Goal: Information Seeking & Learning: Find specific fact

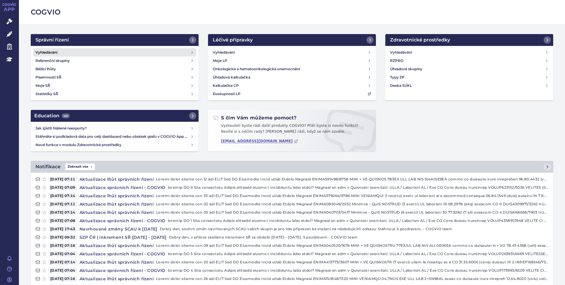
click at [51, 53] on h4 "Vyhledávání" at bounding box center [46, 52] width 22 height 6
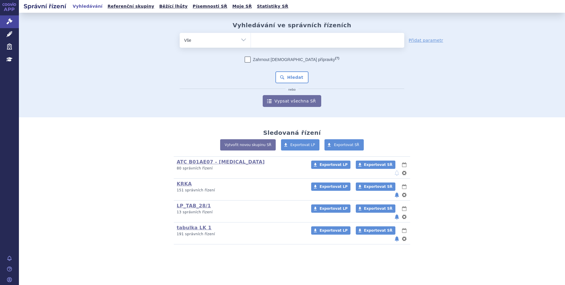
click at [266, 42] on ul at bounding box center [327, 39] width 153 height 12
click at [251, 42] on select at bounding box center [251, 40] width 0 height 15
drag, startPoint x: 447, startPoint y: 82, endPoint x: 425, endPoint y: 73, distance: 24.2
click at [447, 82] on div "odstranit Vše Spisová značka Typ SŘ" at bounding box center [292, 70] width 349 height 74
click at [256, 41] on input "search" at bounding box center [257, 39] width 3 height 7
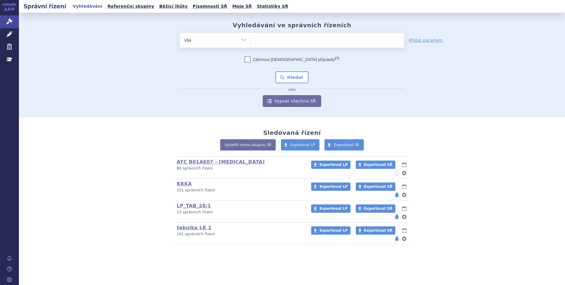
paste input "SUKLS335202/2024"
type input "SUKLS335202/2024"
select select "SUKLS335202/2024"
click at [296, 79] on button "Hledat" at bounding box center [292, 77] width 33 height 12
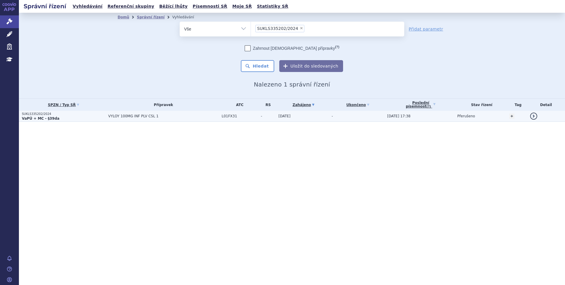
click at [133, 119] on td "VYLOY 100MG INF PLV CSL 1" at bounding box center [162, 116] width 114 height 11
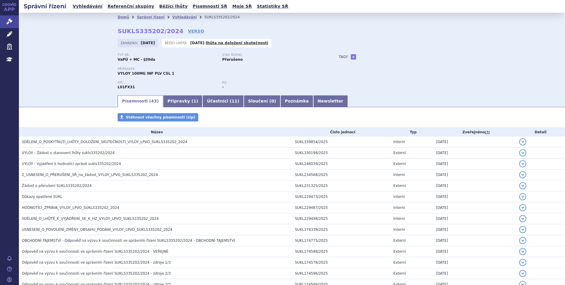
drag, startPoint x: 80, startPoint y: 71, endPoint x: 77, endPoint y: 66, distance: 5.7
click at [79, 71] on div "Domů Správní řízení Vyhledávání SUKLS335202/2024 SUKLS335202/2024 VERSO Zahájen…" at bounding box center [292, 54] width 547 height 82
click at [386, 26] on div "Domů Správní řízení Vyhledávání SUKLS335202/2024 SUKLS335202/2024 VERSO Zahájen…" at bounding box center [292, 58] width 373 height 73
click at [174, 17] on link "Vyhledávání" at bounding box center [184, 17] width 25 height 4
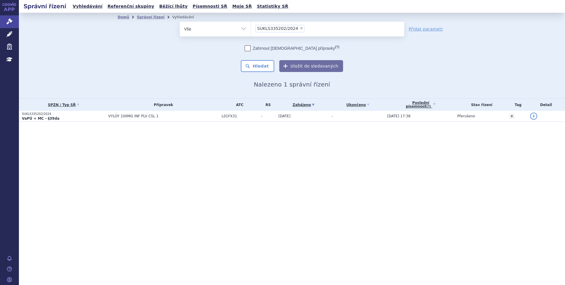
click at [300, 28] on span "×" at bounding box center [302, 28] width 4 height 4
click at [251, 28] on select "SUKLS335202/2024" at bounding box center [251, 28] width 0 height 15
select select
type input "SUKLS251154/2024"
select select "SUKLS251154/2024"
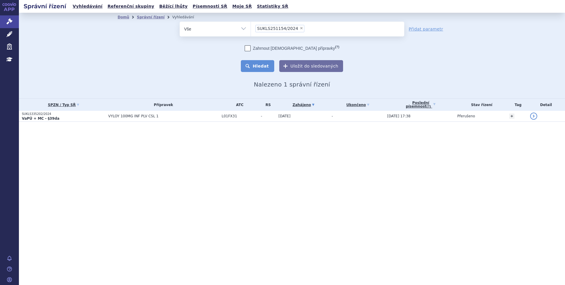
click at [267, 66] on button "Hledat" at bounding box center [257, 66] width 33 height 12
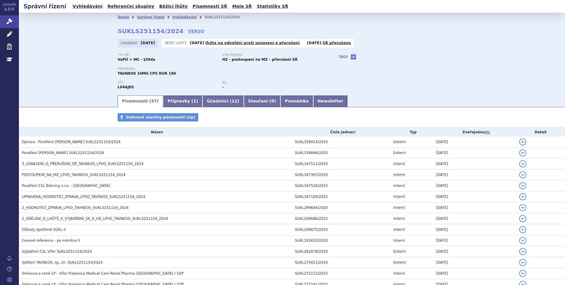
click at [423, 39] on div "Zahájeno: [DATE] Běžící lhůty: [DATE] - lhůta na odvolání proti usnesení o přer…" at bounding box center [292, 45] width 349 height 12
click at [148, 19] on link "Správní řízení" at bounding box center [151, 17] width 28 height 4
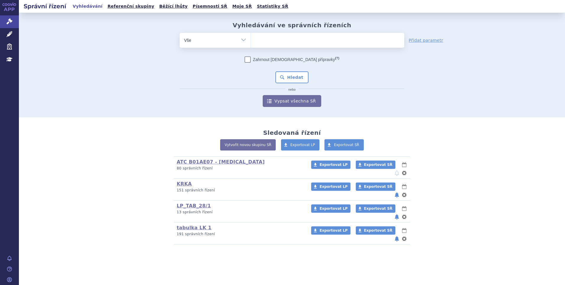
drag, startPoint x: 0, startPoint y: 0, endPoint x: 301, endPoint y: 43, distance: 304.2
click at [301, 43] on ul at bounding box center [327, 39] width 153 height 12
click at [251, 43] on select at bounding box center [251, 40] width 0 height 15
click at [86, 8] on link "Vyhledávání" at bounding box center [87, 6] width 33 height 8
click at [300, 44] on ul at bounding box center [327, 39] width 153 height 12
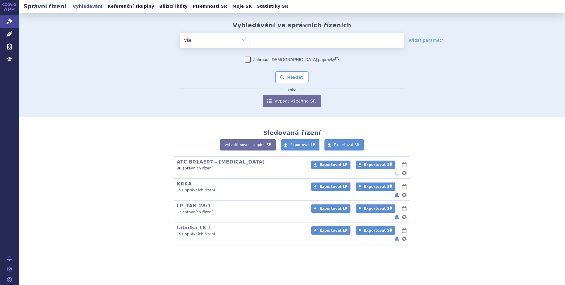
click at [251, 44] on select at bounding box center [251, 40] width 0 height 15
click at [279, 41] on ul at bounding box center [327, 39] width 153 height 12
click at [251, 41] on select at bounding box center [251, 40] width 0 height 15
paste input "SUKLS52631/2024"
type input "SUKLS52631/2024"
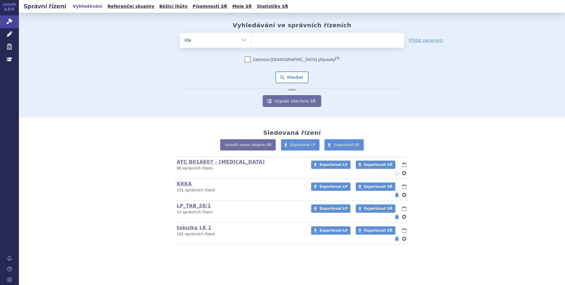
select select "SUKLS52631/2024"
click at [293, 76] on button "Hledat" at bounding box center [292, 77] width 33 height 12
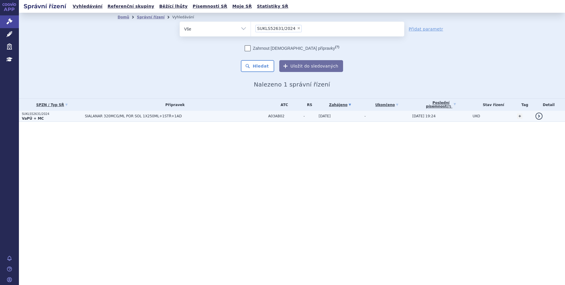
click at [166, 114] on span "SIALANAR 320MCG/ML POR SOL 1X250ML+1STŘ+1AD" at bounding box center [159, 116] width 148 height 4
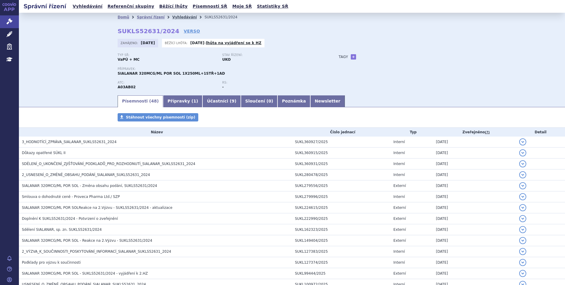
click at [172, 16] on link "Vyhledávání" at bounding box center [184, 17] width 25 height 4
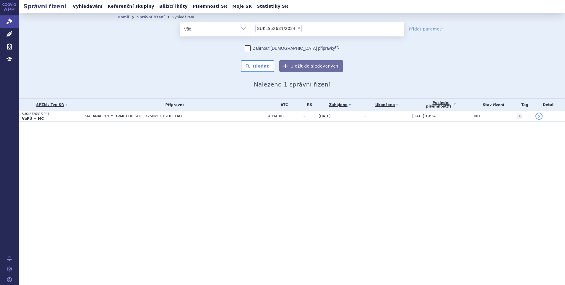
click at [297, 28] on span "×" at bounding box center [299, 28] width 4 height 4
click at [251, 28] on select "SUKLS52631/2024" at bounding box center [251, 28] width 0 height 15
select select
click at [385, 64] on div "Zahrnout bratrské přípravky (?) Hledat Uložit do sledovaných" at bounding box center [292, 58] width 225 height 27
click at [280, 26] on ul at bounding box center [327, 28] width 153 height 12
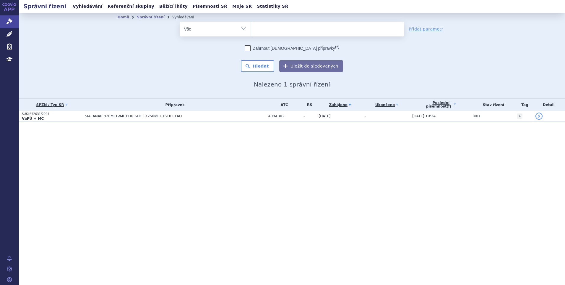
click at [251, 26] on select "SUKLS52631/2024" at bounding box center [251, 28] width 0 height 15
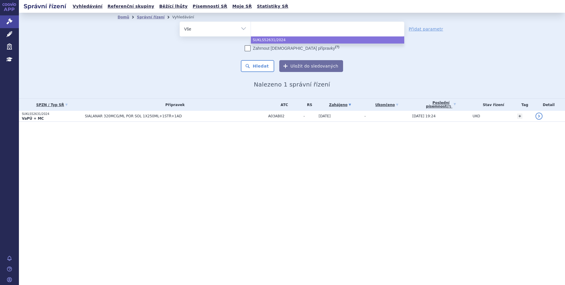
paste input "SUKLS295576/2024"
type input "SUKLS295576/2024"
select select "SUKLS295576/2024"
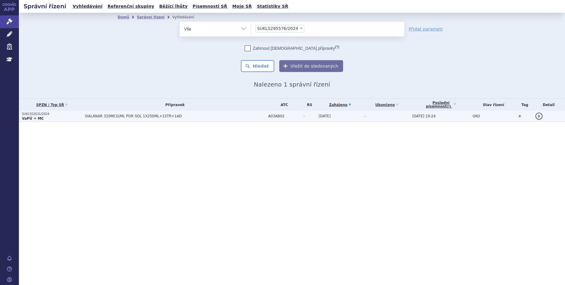
click at [117, 116] on span "SIALANAR 320MCG/ML POR SOL 1X250ML+1STŘ+1AD" at bounding box center [159, 116] width 148 height 4
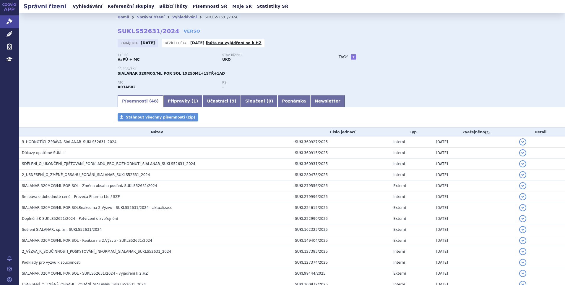
click at [47, 72] on div "Domů Správní řízení Vyhledávání SUKLS52631/2024 SUKLS52631/2024 VERSO Zahájeno:…" at bounding box center [292, 54] width 547 height 82
click at [178, 17] on link "Vyhledávání" at bounding box center [184, 17] width 25 height 4
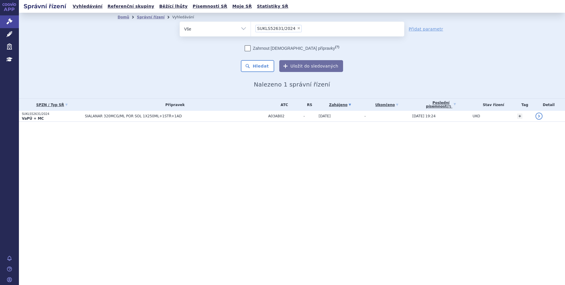
click at [297, 28] on span "×" at bounding box center [299, 28] width 4 height 4
click at [251, 28] on select "SUKLS52631/2024" at bounding box center [251, 28] width 0 height 15
select select
type input "SUKLS295576/2024"
select select "SUKLS295576/2024"
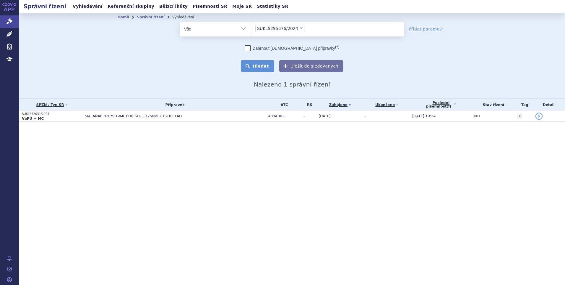
click at [260, 66] on button "Hledat" at bounding box center [257, 66] width 33 height 12
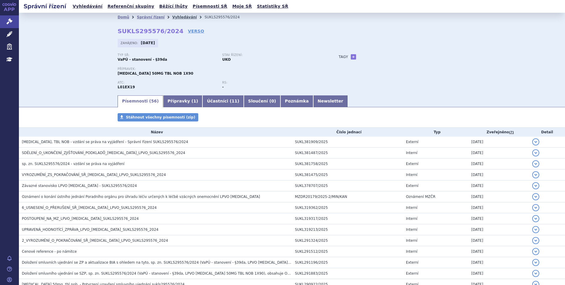
click at [172, 18] on link "Vyhledávání" at bounding box center [184, 17] width 25 height 4
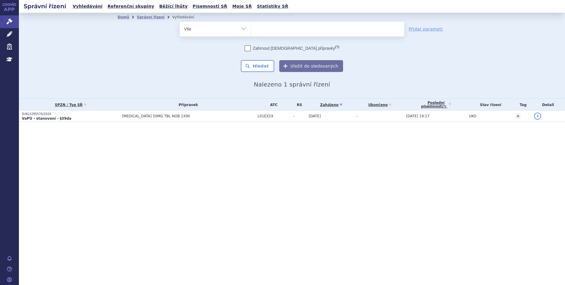
select select
type input "SUKLS35039/2025"
select select "SUKLS35039/2025"
click at [261, 64] on button "Hledat" at bounding box center [257, 66] width 33 height 12
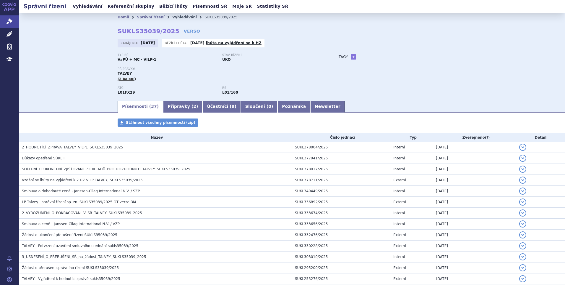
drag, startPoint x: 179, startPoint y: 18, endPoint x: 183, endPoint y: 20, distance: 4.4
click at [180, 18] on link "Vyhledávání" at bounding box center [184, 17] width 25 height 4
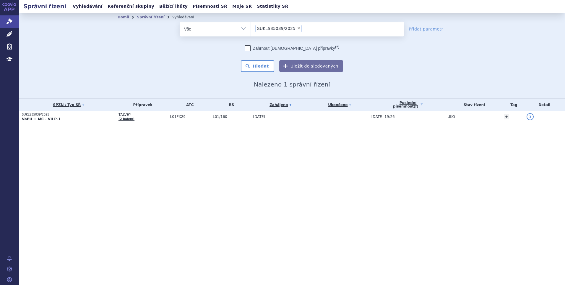
click at [297, 28] on span "×" at bounding box center [299, 28] width 4 height 4
click at [251, 28] on select "SUKLS35039/2025" at bounding box center [251, 28] width 0 height 15
select select
type input "SUKLS274314/2024"
select select "SUKLS274314/2024"
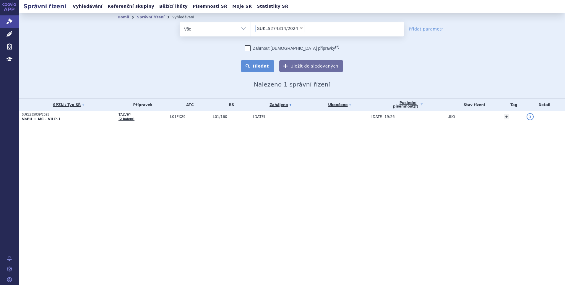
click at [264, 66] on button "Hledat" at bounding box center [257, 66] width 33 height 12
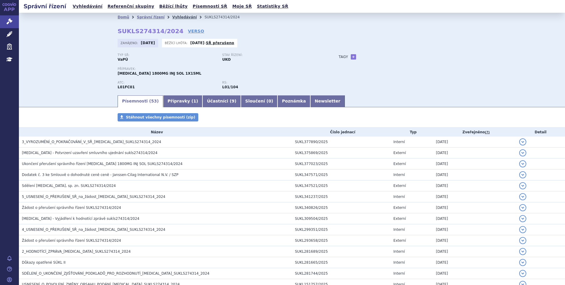
click at [172, 18] on link "Vyhledávání" at bounding box center [184, 17] width 25 height 4
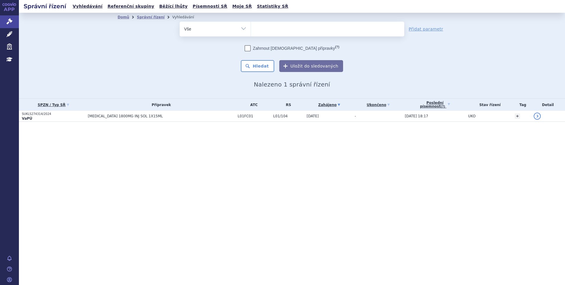
select select
type input "SUKLS166482/2025"
select select "SUKLS166482/2025"
click at [264, 69] on button "Hledat" at bounding box center [257, 66] width 33 height 12
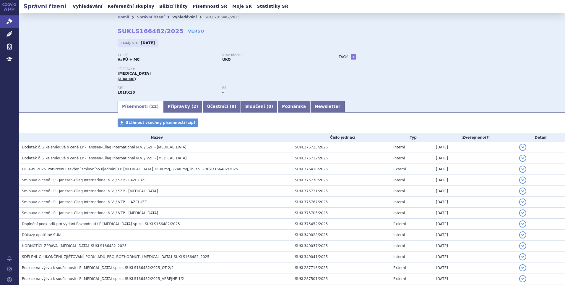
click at [172, 18] on link "Vyhledávání" at bounding box center [184, 17] width 25 height 4
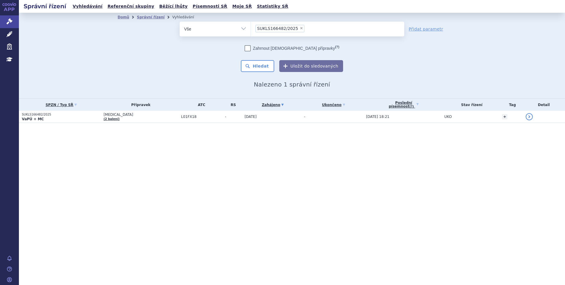
click at [300, 29] on span "×" at bounding box center [302, 28] width 4 height 4
click at [251, 29] on select "SUKLS166482/2025" at bounding box center [251, 28] width 0 height 15
select select
type input "SUKLS297023/2024"
select select "SUKLS297023/2024"
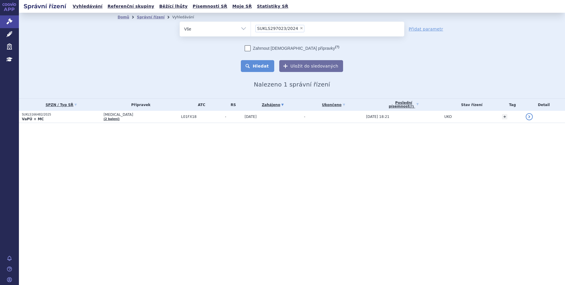
click at [267, 64] on button "Hledat" at bounding box center [257, 66] width 33 height 12
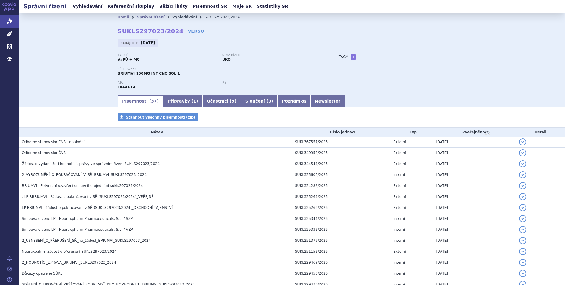
click at [176, 17] on link "Vyhledávání" at bounding box center [184, 17] width 25 height 4
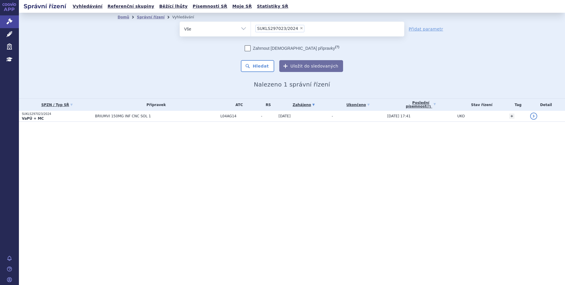
click at [300, 30] on span "×" at bounding box center [302, 28] width 4 height 4
click at [251, 30] on select "SUKLS297023/2024" at bounding box center [251, 28] width 0 height 15
select select
type input "SUKLS166659/2025"
select select "SUKLS166659/2025"
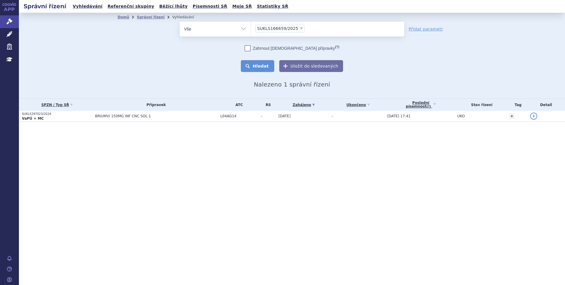
click at [273, 64] on button "Hledat" at bounding box center [257, 66] width 33 height 12
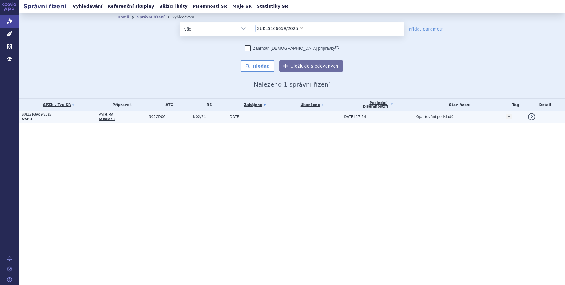
click at [120, 122] on td "VYDURA (2 balení)" at bounding box center [121, 117] width 50 height 12
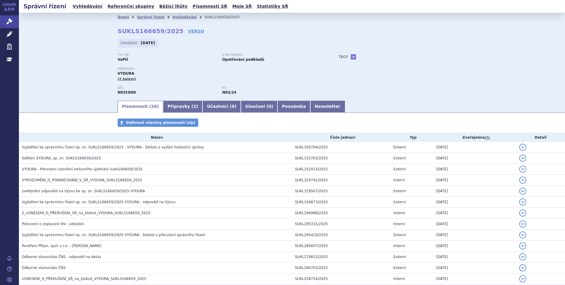
click at [75, 54] on div "Domů Správní řízení Vyhledávání SUKLS166659/2025 SUKLS166659/2025 VERSO Zahájen…" at bounding box center [292, 56] width 547 height 87
click at [179, 16] on link "Vyhledávání" at bounding box center [184, 17] width 25 height 4
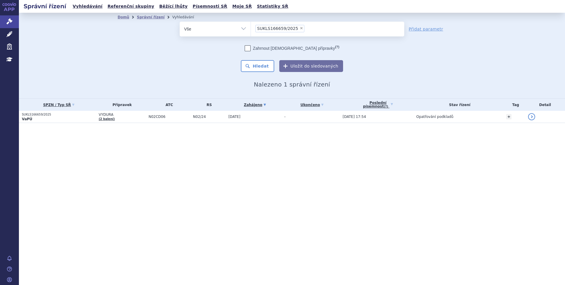
click at [300, 29] on span "×" at bounding box center [302, 28] width 4 height 4
click at [251, 29] on select "SUKLS166659/2025" at bounding box center [251, 28] width 0 height 15
select select
type input "SUKLS145343/2024"
select select "SUKLS145343/2024"
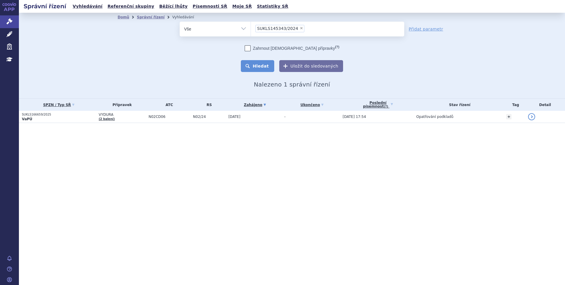
click at [258, 69] on button "Hledat" at bounding box center [257, 66] width 33 height 12
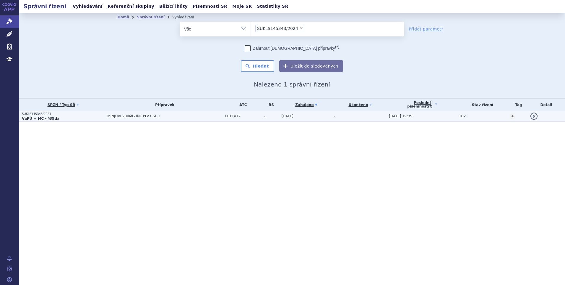
click at [181, 116] on span "MINJUVI 200MG INF PLV CSL 1" at bounding box center [164, 116] width 115 height 4
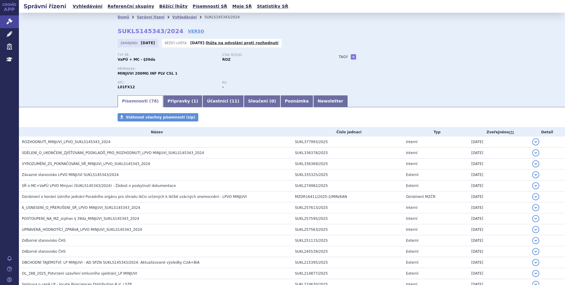
click at [400, 60] on div "Tagy + Přidat" at bounding box center [397, 56] width 140 height 7
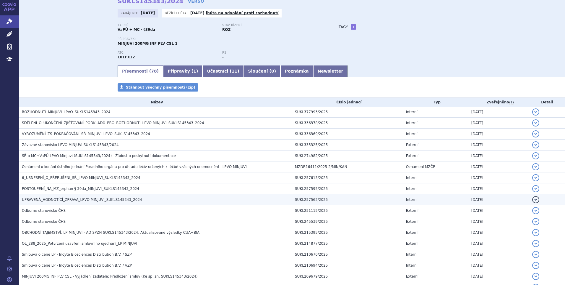
scroll to position [30, 0]
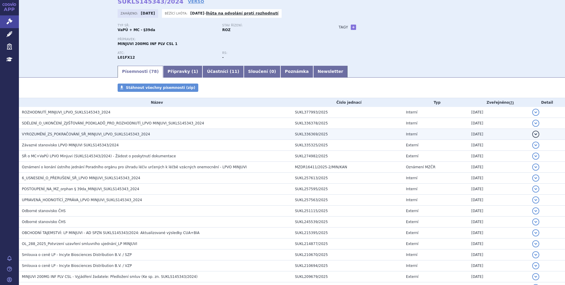
click at [92, 135] on span "VYROZUMĚNÍ_ZS_POKRAČOVÁNÍ_SŘ_MINJUVI_LPVO_SUKLS145343_2024" at bounding box center [86, 134] width 128 height 4
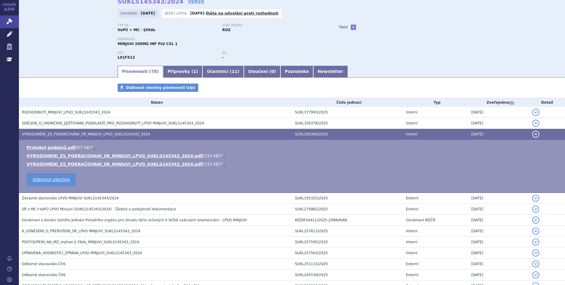
click at [220, 154] on link "🔍" at bounding box center [222, 155] width 5 height 5
click at [534, 135] on button "detail" at bounding box center [536, 133] width 7 height 7
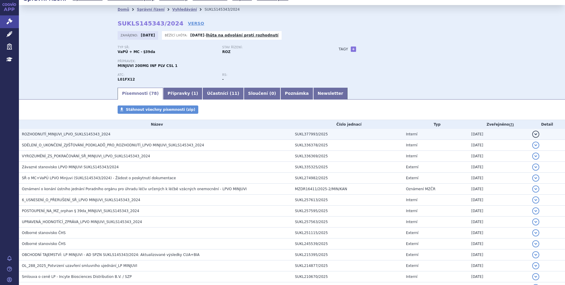
scroll to position [0, 0]
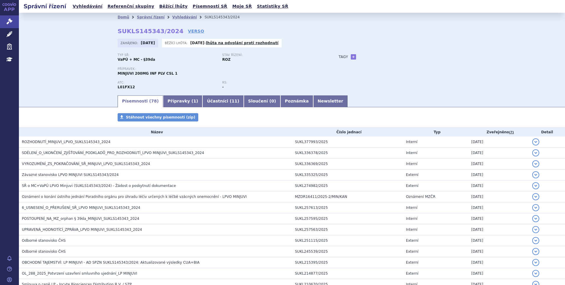
click at [72, 35] on div "Domů Správní řízení Vyhledávání SUKLS145343/2024 SUKLS145343/2024 VERSO Zahájen…" at bounding box center [292, 54] width 547 height 82
click at [405, 87] on div "Typ SŘ: VaPÚ + MC - §39da Stav řízení: ROZ Přípravek: MINJUVI 200MG INF PLV CSL…" at bounding box center [292, 73] width 349 height 41
